Goal: Task Accomplishment & Management: Use online tool/utility

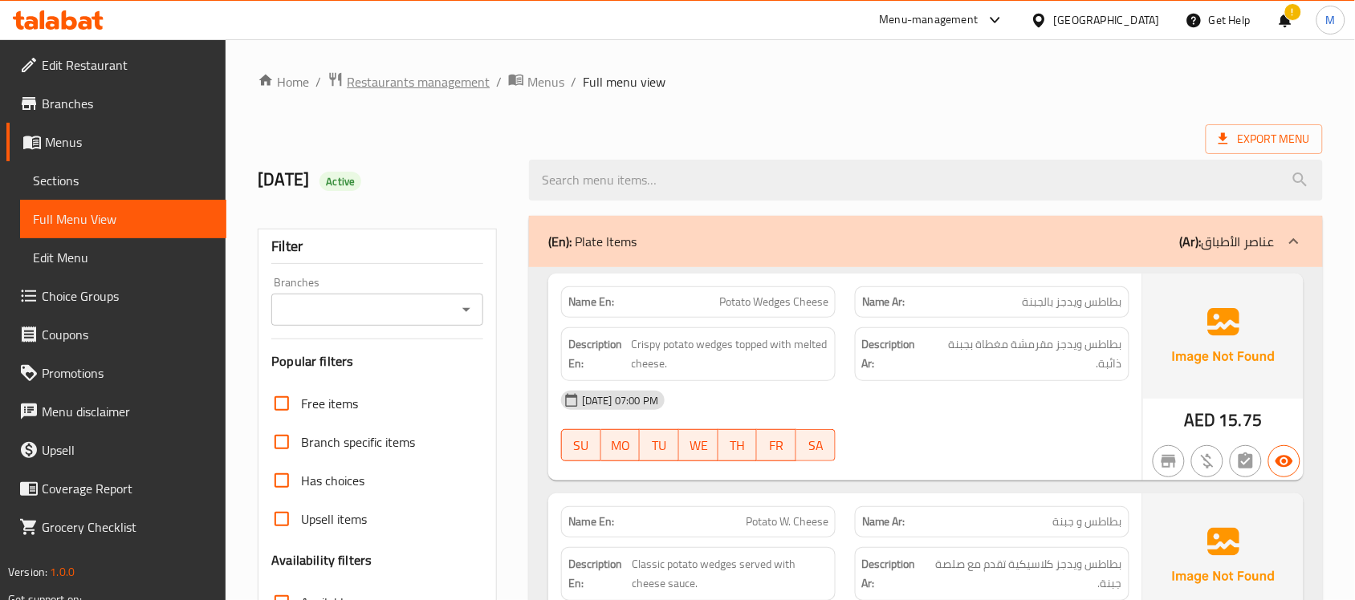
click at [417, 78] on span "Restaurants management" at bounding box center [418, 81] width 143 height 19
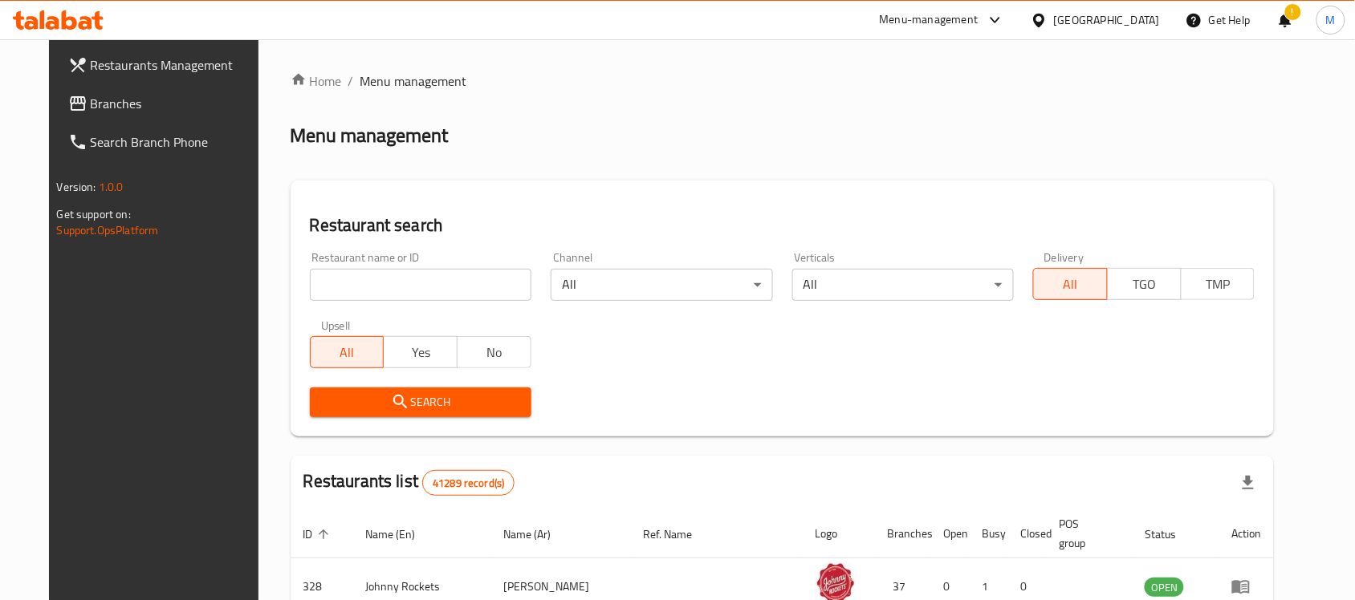
click at [153, 92] on link "Branches" at bounding box center [165, 103] width 220 height 39
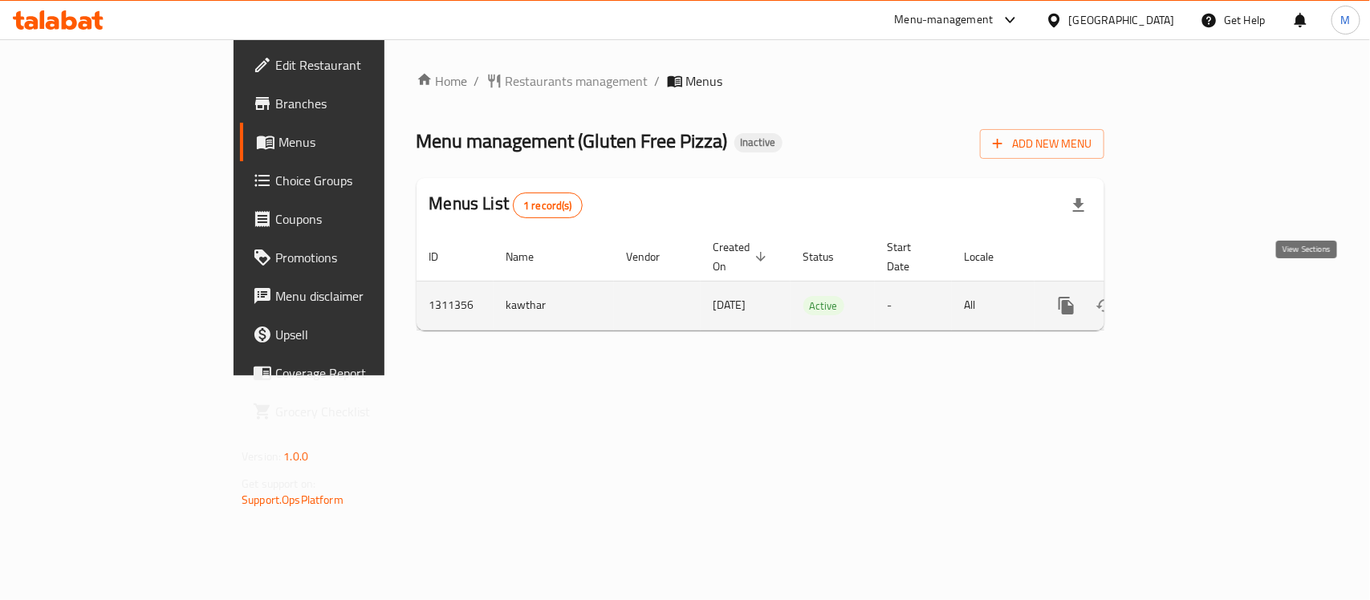
click at [1192, 296] on icon "enhanced table" at bounding box center [1181, 305] width 19 height 19
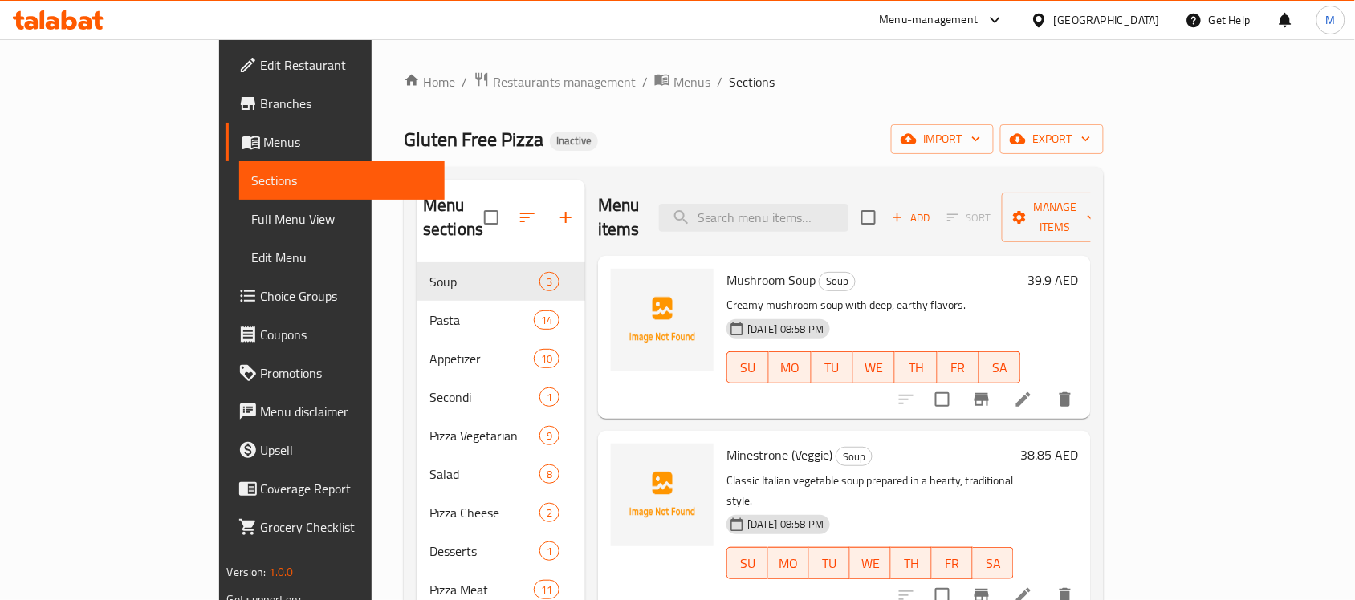
click at [797, 103] on div "Home / Restaurants management / Menus / Sections Gluten Free Pizza Inactive imp…" at bounding box center [754, 431] width 700 height 721
click at [1096, 197] on span "Manage items" at bounding box center [1055, 217] width 82 height 40
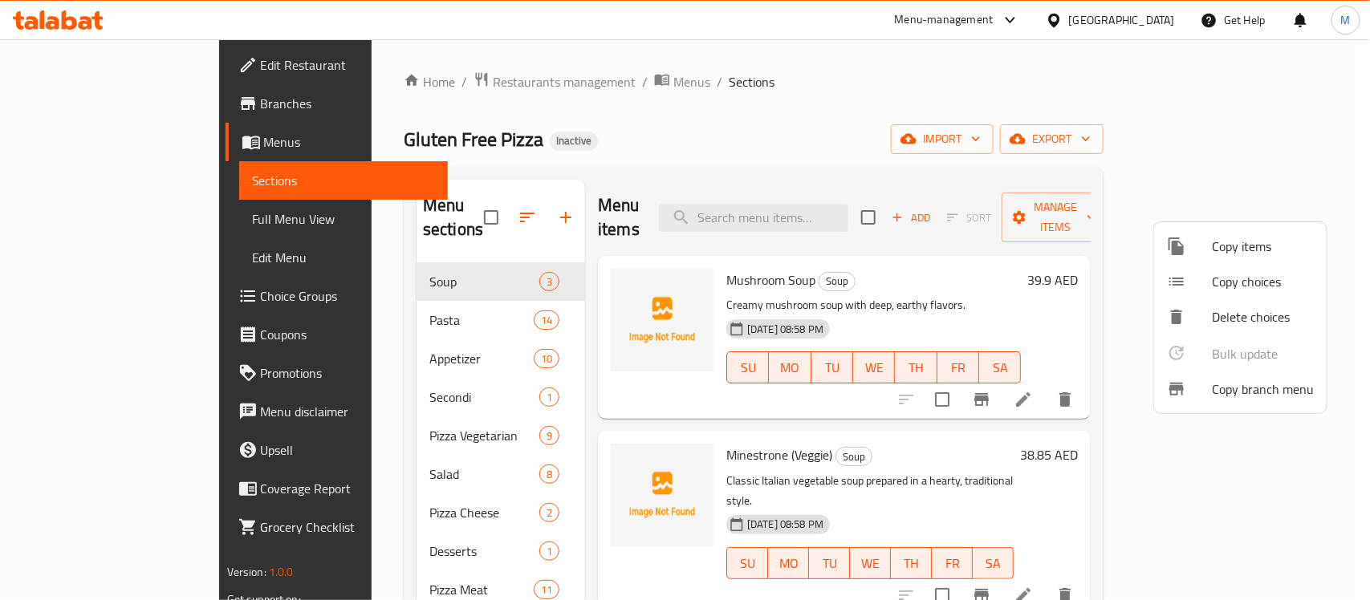
click at [1181, 131] on div at bounding box center [685, 300] width 1370 height 600
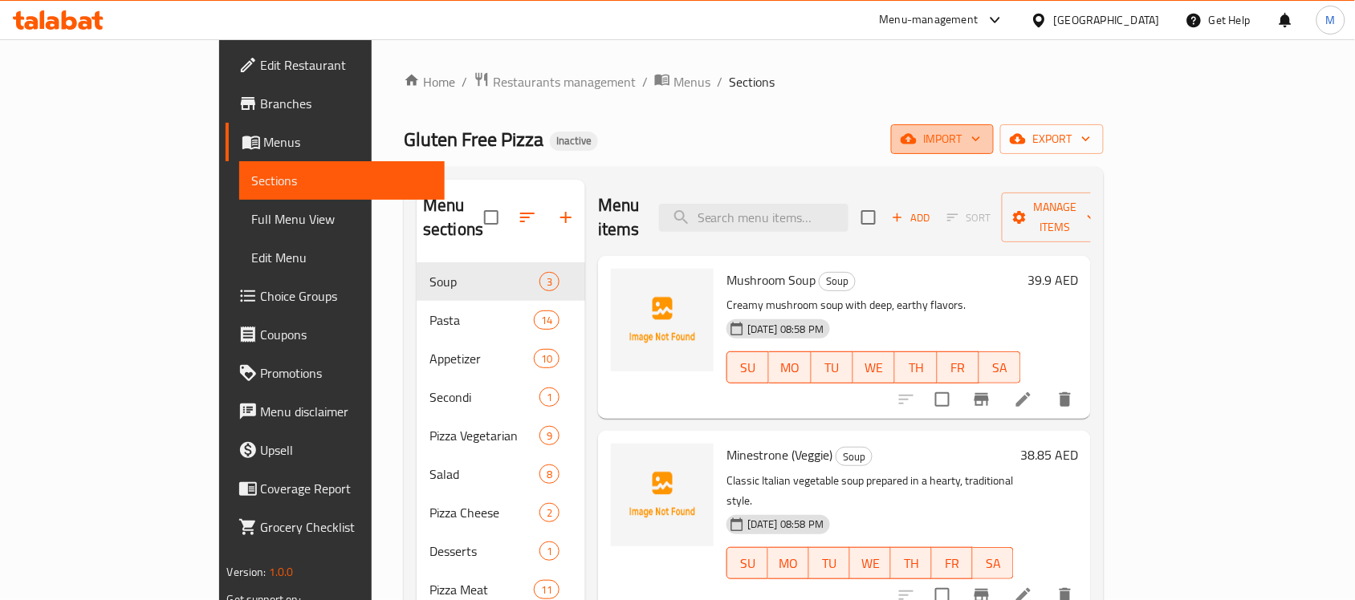
click at [981, 136] on span "import" at bounding box center [942, 139] width 77 height 20
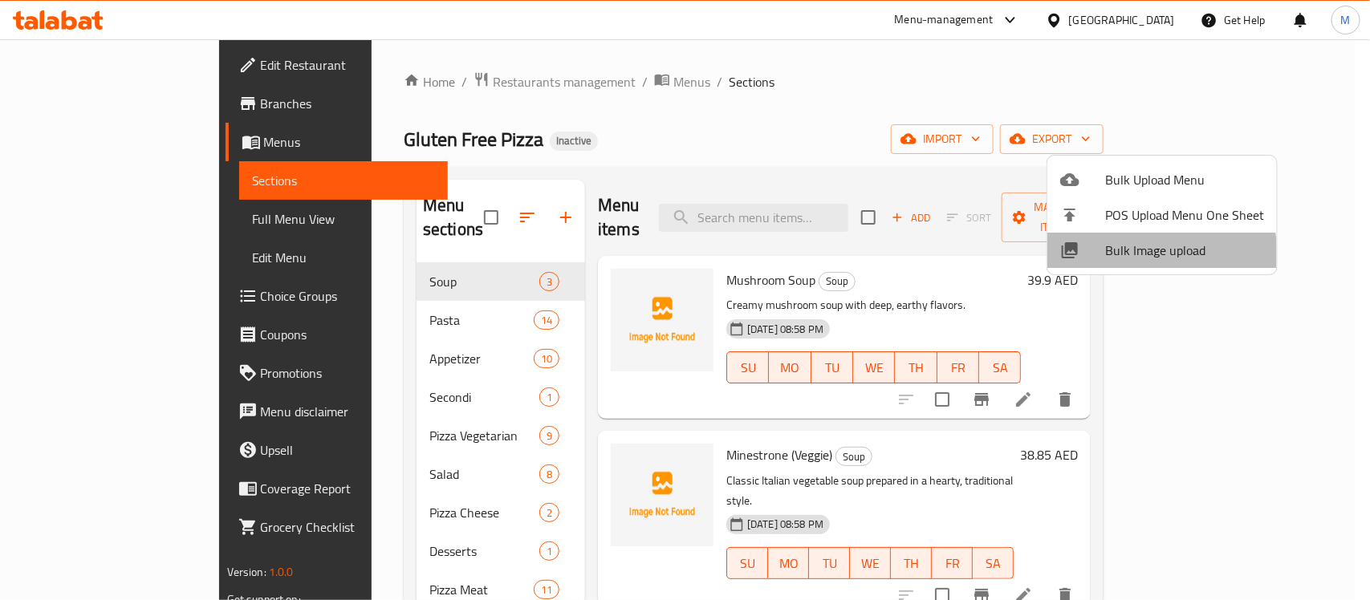
click at [1144, 255] on span "Bulk Image upload" at bounding box center [1184, 250] width 159 height 19
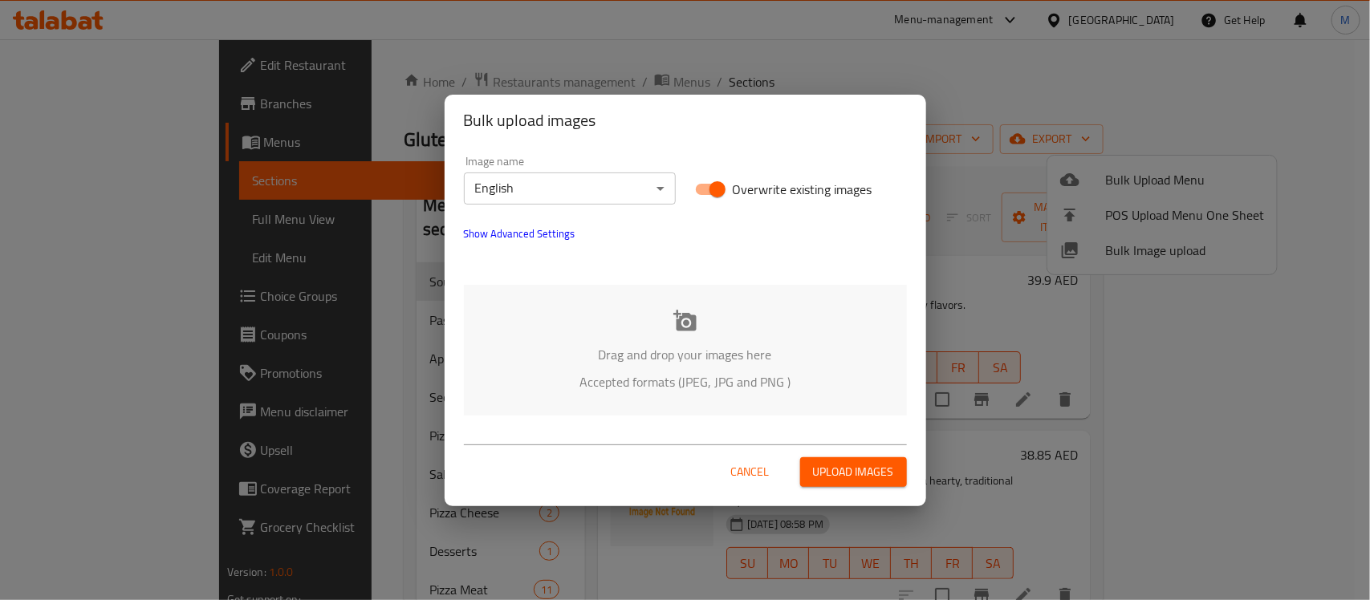
click at [692, 309] on icon at bounding box center [685, 321] width 24 height 24
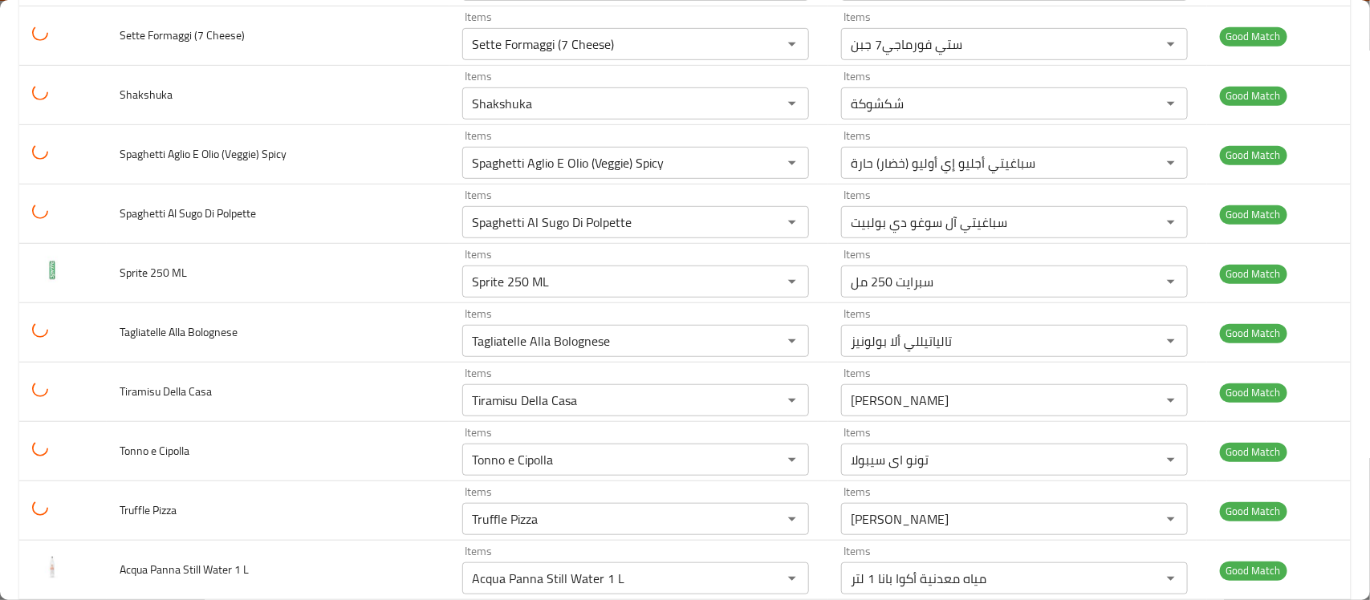
scroll to position [43, 0]
